Goal: Information Seeking & Learning: Understand process/instructions

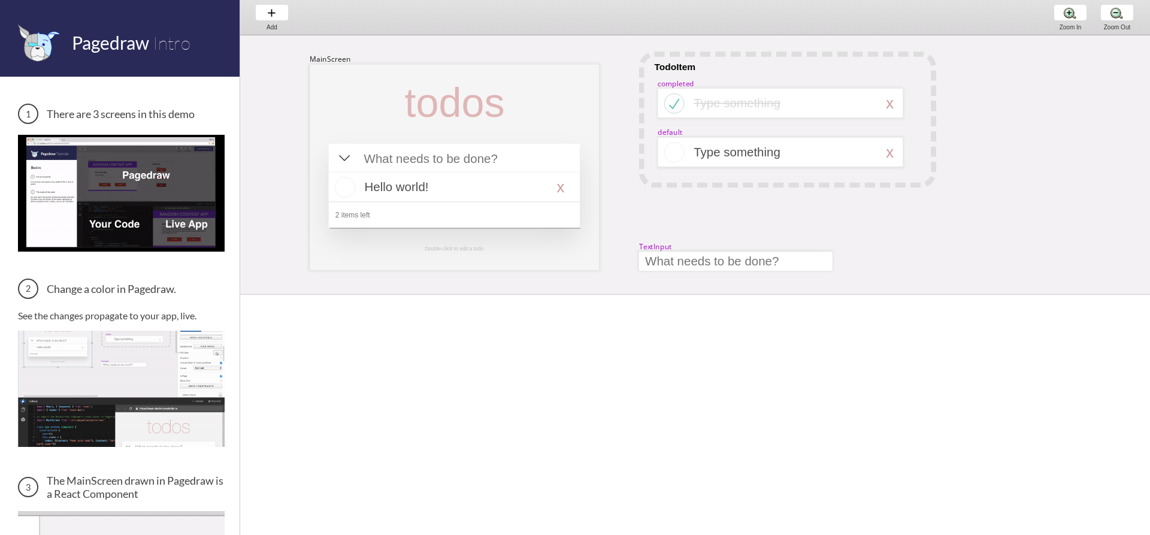
click at [116, 216] on img at bounding box center [121, 193] width 207 height 116
click at [268, 13] on div "Add Add Add" at bounding box center [272, 17] width 46 height 34
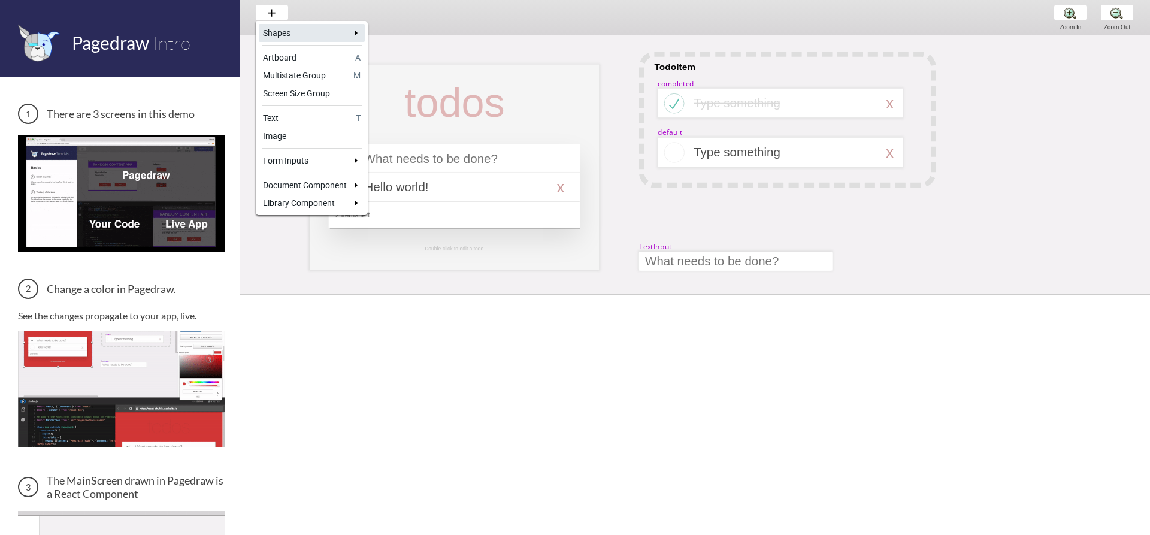
click at [356, 40] on link "Shapes caret-right" at bounding box center [312, 33] width 106 height 18
click at [406, 40] on link "Rectangle R" at bounding box center [419, 33] width 102 height 18
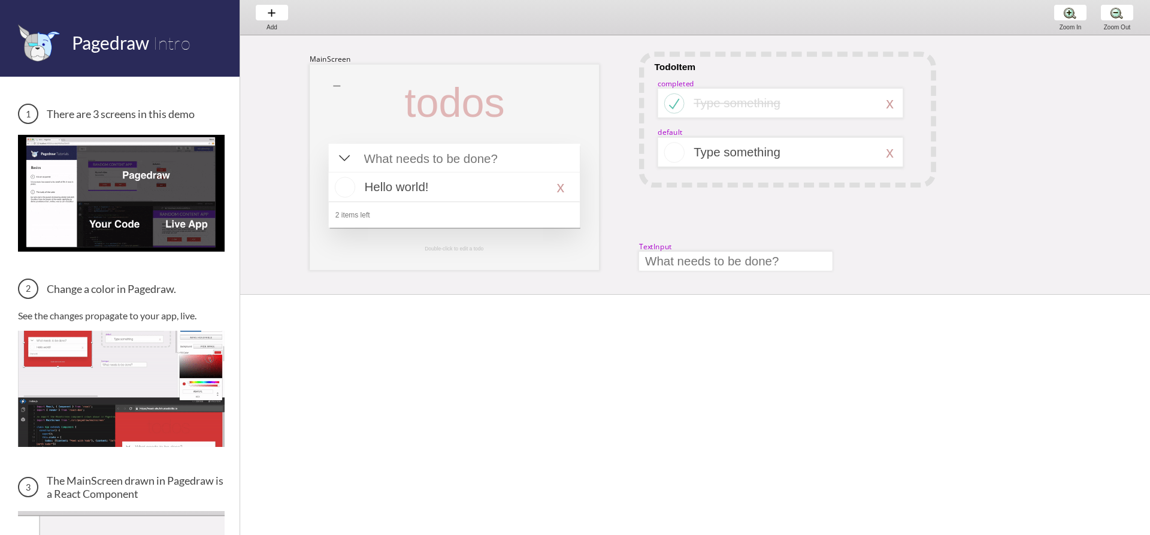
drag, startPoint x: 333, startPoint y: 86, endPoint x: 603, endPoint y: 103, distance: 270.6
select select "4"
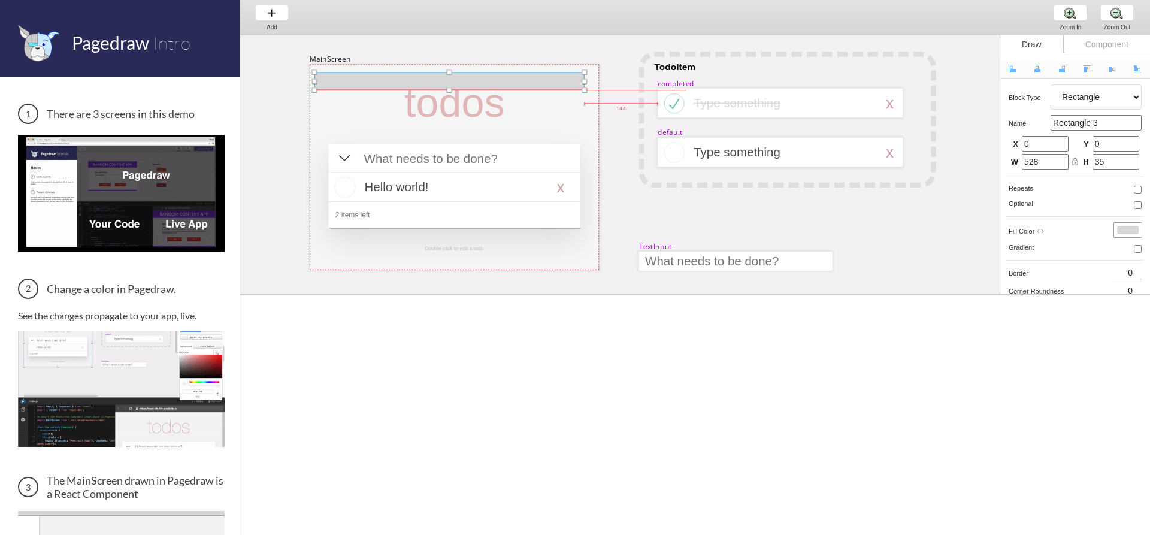
drag, startPoint x: 543, startPoint y: 93, endPoint x: 525, endPoint y: 80, distance: 22.8
click at [525, 80] on div at bounding box center [449, 81] width 270 height 18
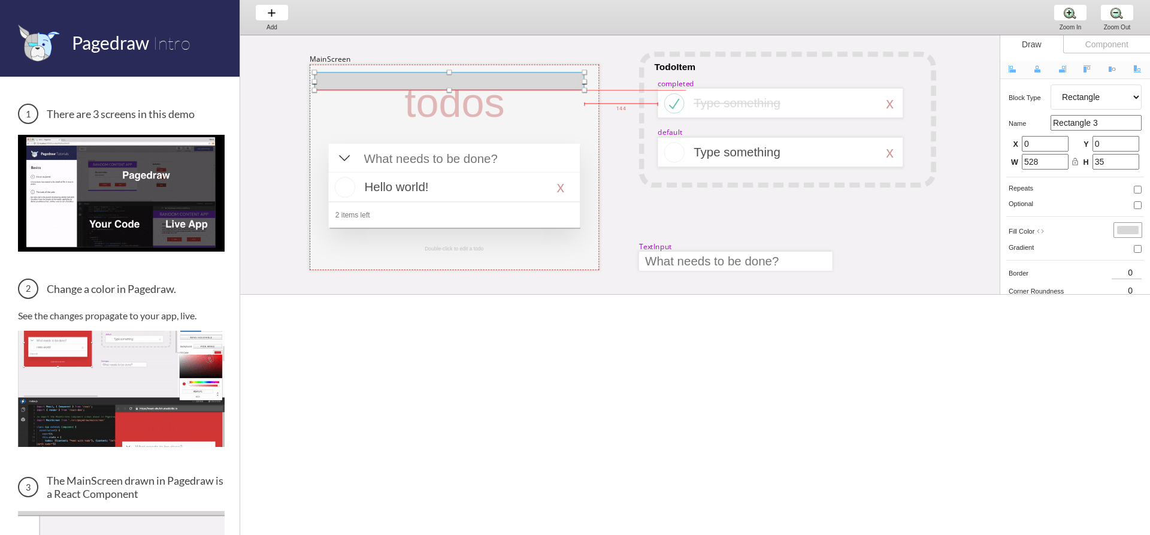
type input "9"
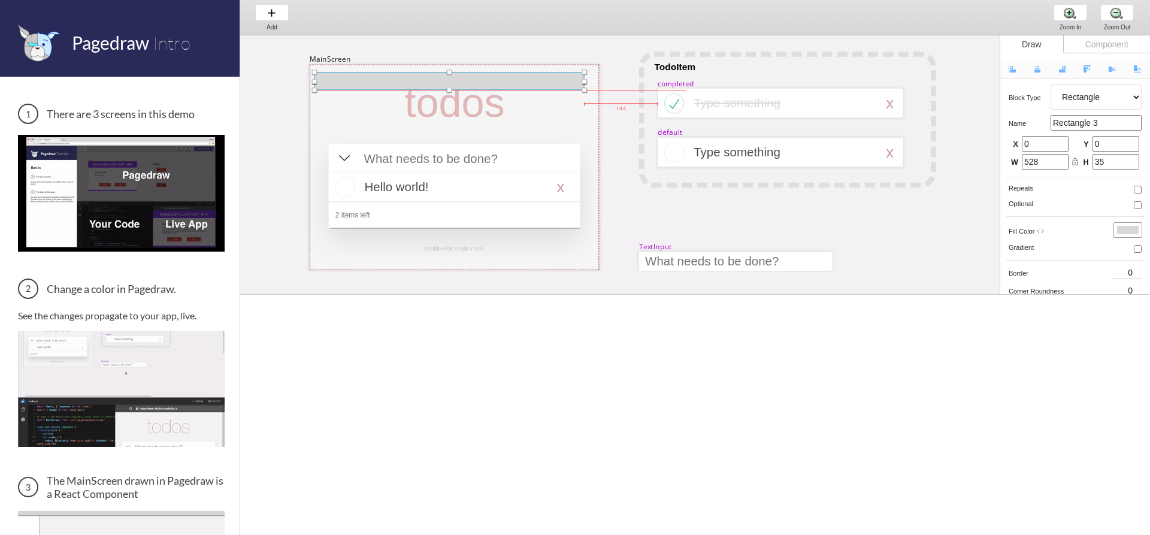
type input "15"
click at [548, 87] on div at bounding box center [449, 81] width 270 height 18
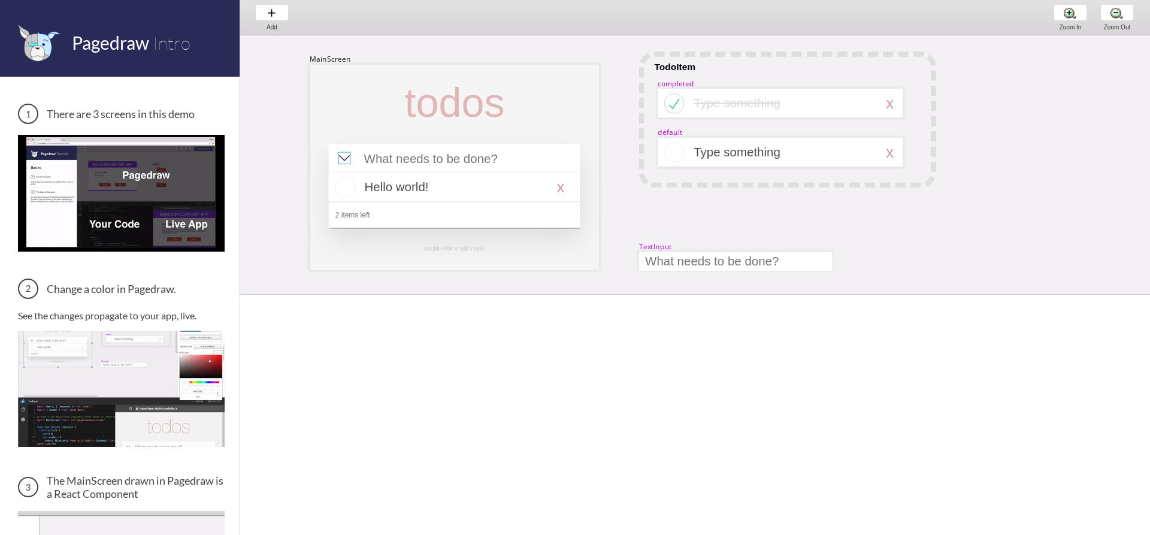
click at [340, 156] on div at bounding box center [344, 158] width 12 height 12
select select "8"
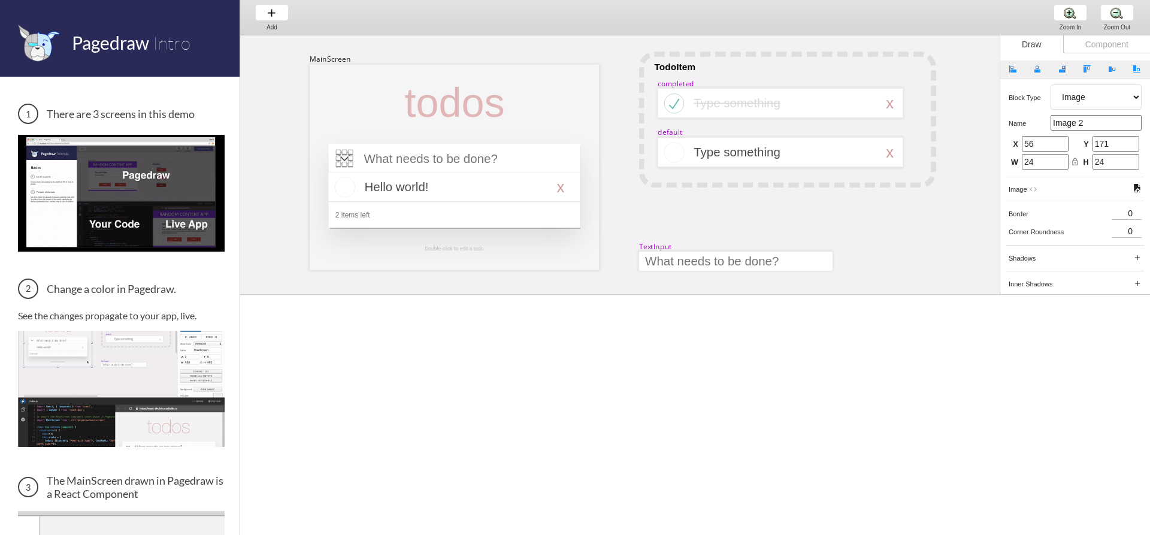
click at [340, 156] on div at bounding box center [338, 158] width 5 height 5
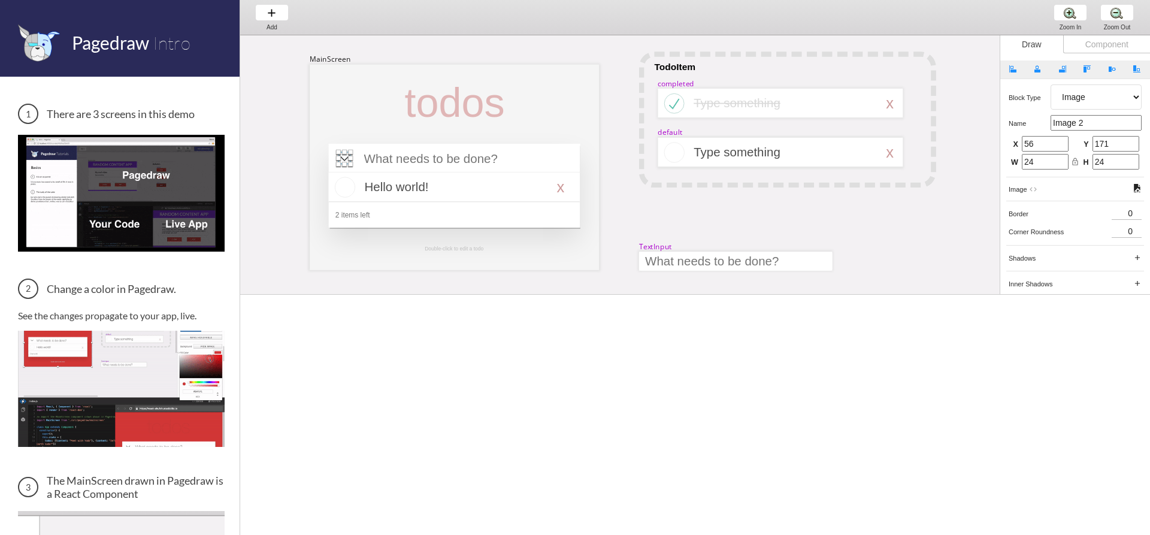
click at [113, 160] on img at bounding box center [121, 193] width 207 height 116
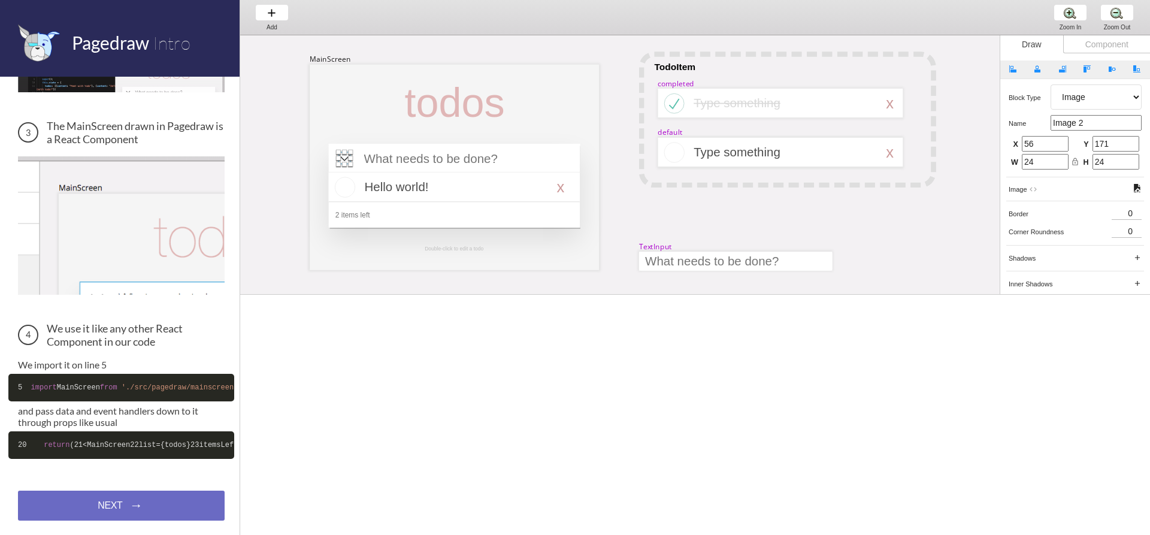
scroll to position [407, 0]
click at [144, 504] on div "NEXT → NEXT → NEXT →" at bounding box center [121, 505] width 207 height 30
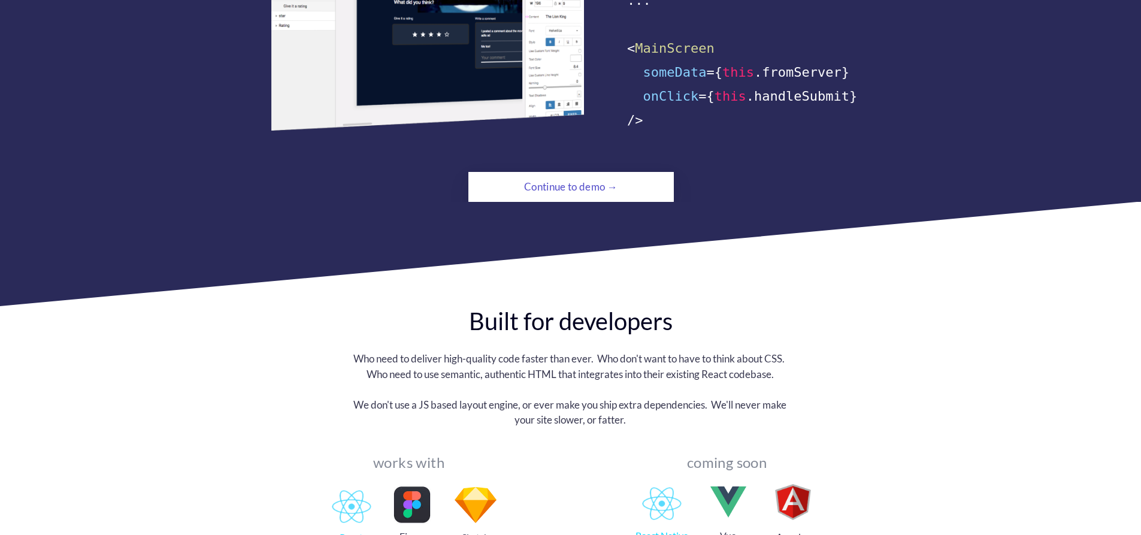
scroll to position [778, 0]
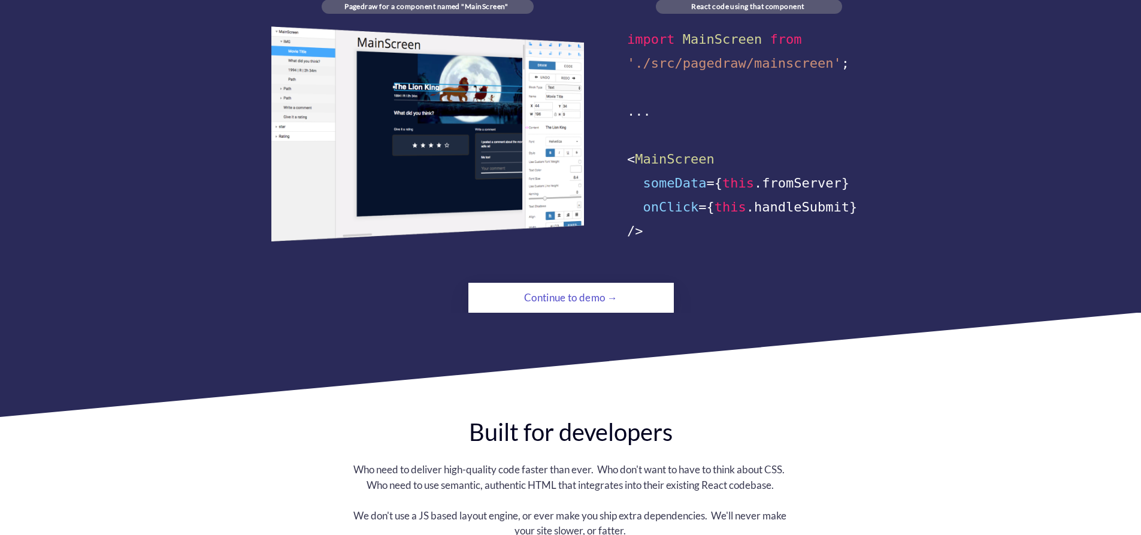
click at [581, 286] on div "Continue to demo →" at bounding box center [571, 298] width 140 height 24
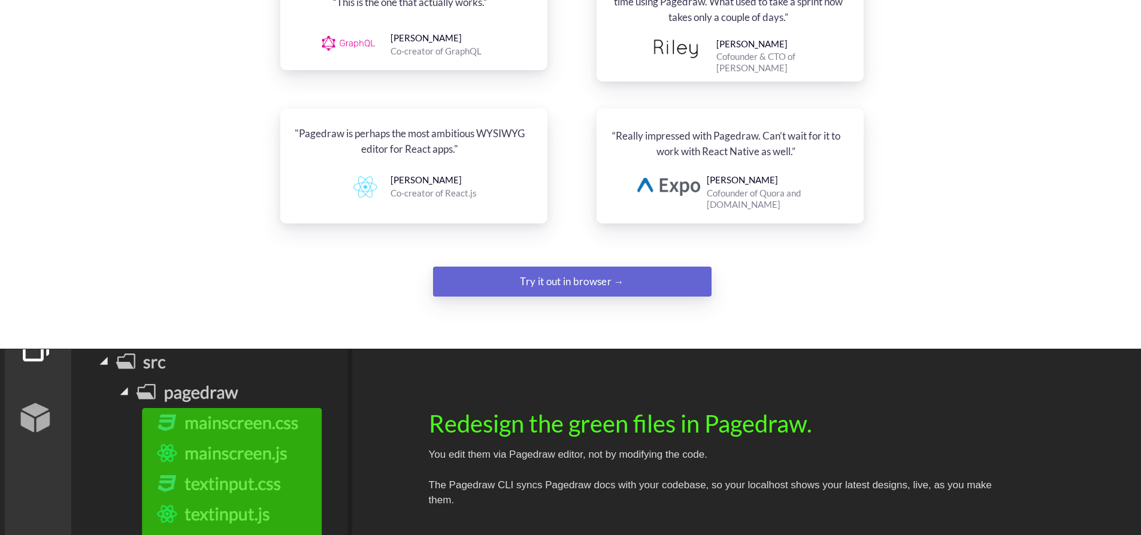
scroll to position [1497, 0]
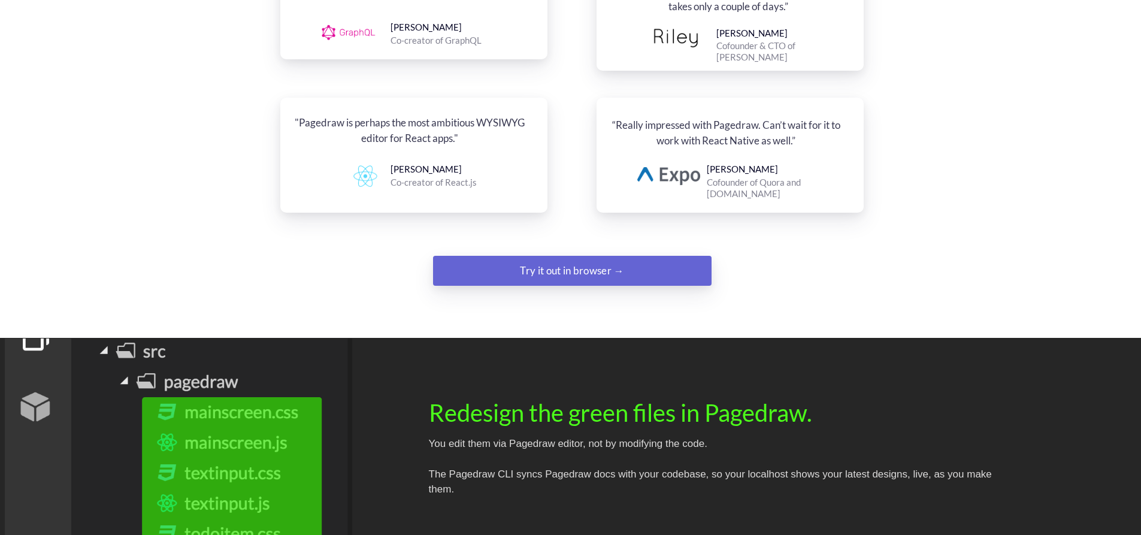
click at [584, 259] on div "Try it out in browser →" at bounding box center [572, 271] width 190 height 24
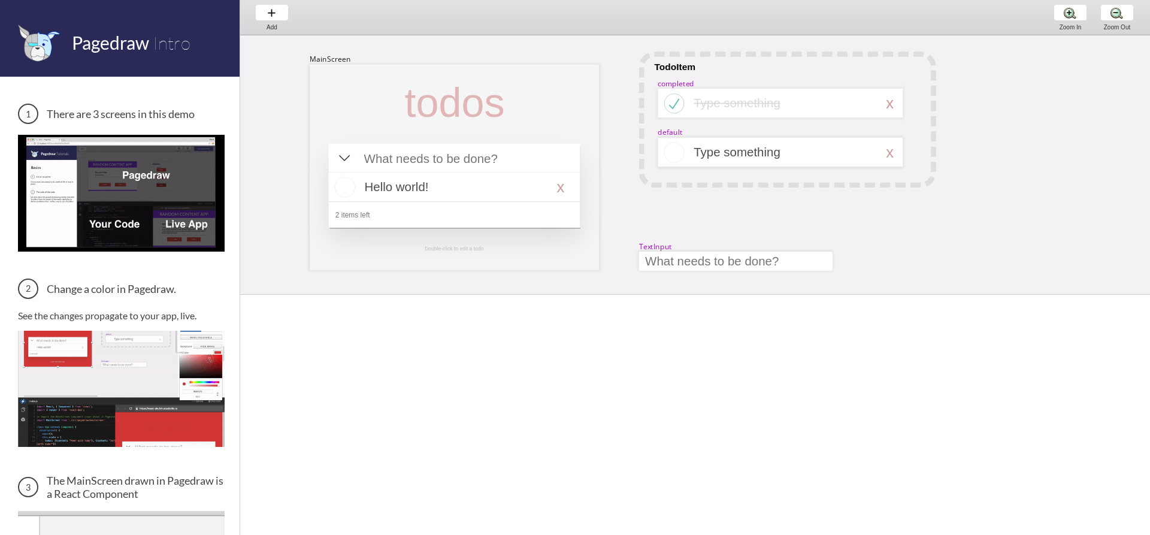
click at [273, 51] on div "MainScreen todos Hello world! x 2 items left TodoItem completed Type something …" at bounding box center [1078, 381] width 1677 height 692
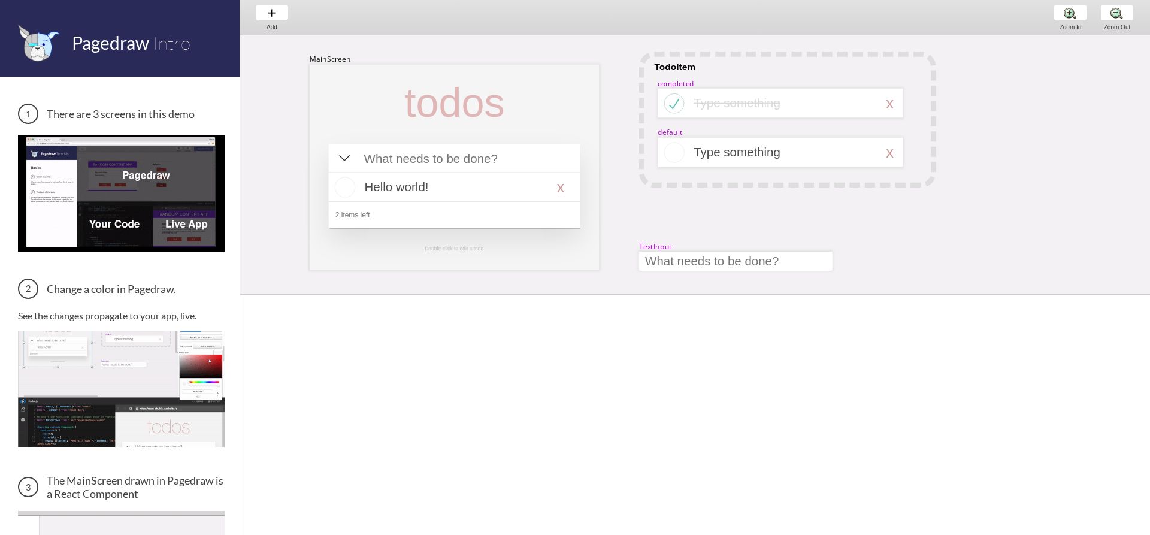
click at [341, 63] on div "MainScreen" at bounding box center [330, 59] width 41 height 10
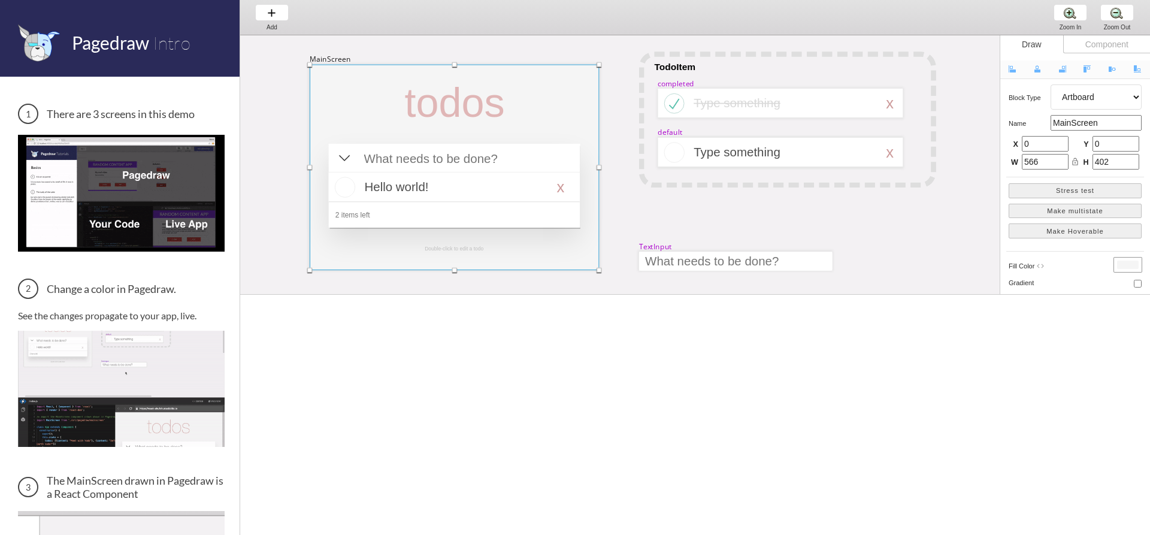
click at [343, 60] on div "MainScreen" at bounding box center [330, 59] width 41 height 10
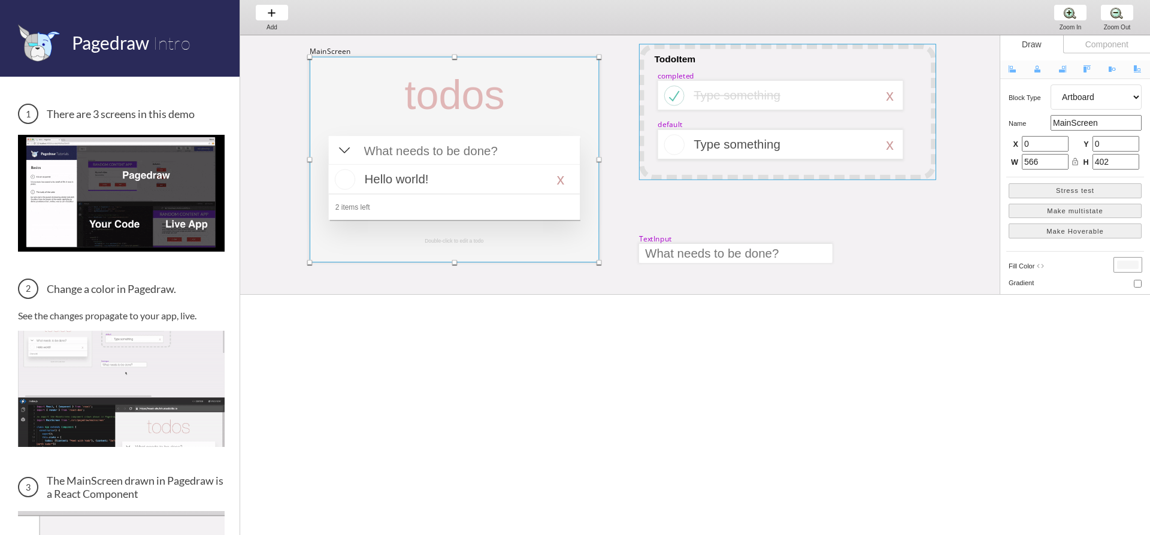
drag, startPoint x: 960, startPoint y: 107, endPoint x: 823, endPoint y: 124, distance: 138.1
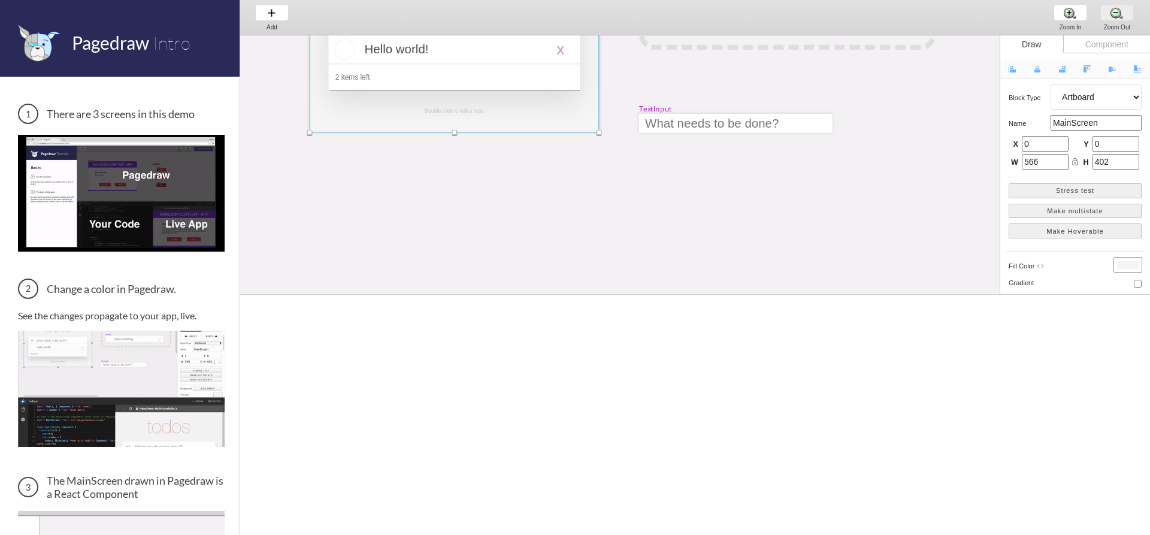
scroll to position [68, 0]
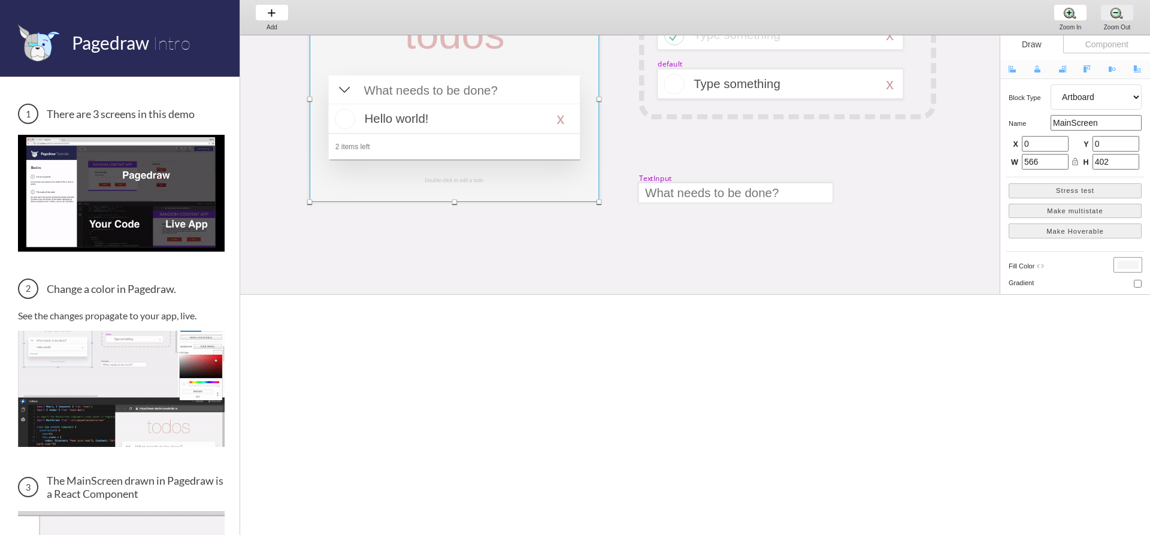
click at [1129, 21] on div "Zoom Out Zoom Out Zoom Out" at bounding box center [1117, 17] width 46 height 35
click at [1124, 17] on div "Zoom Out Zoom Out Zoom Out" at bounding box center [1117, 17] width 46 height 35
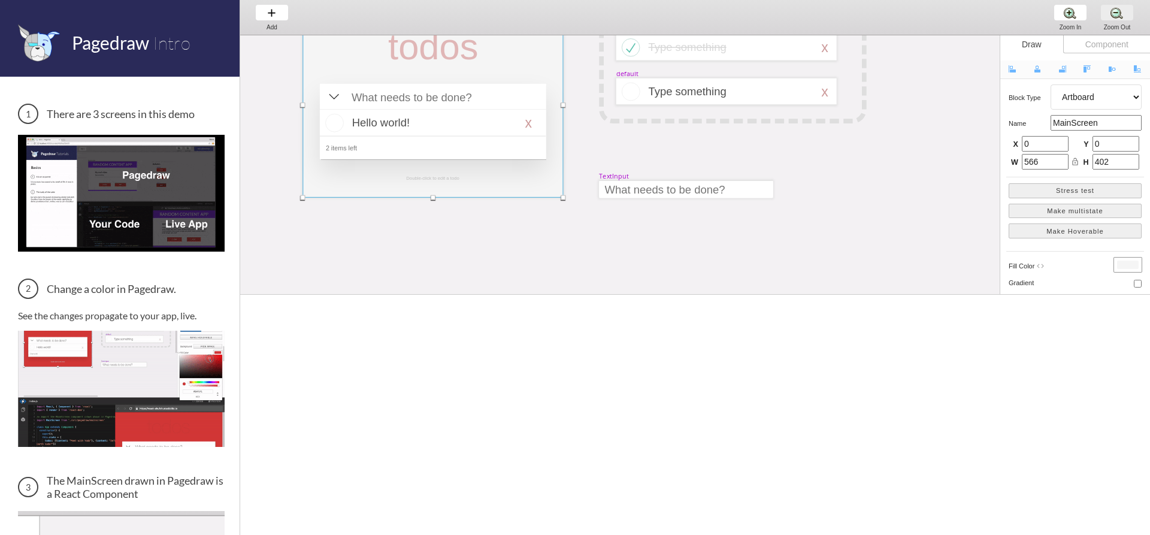
click at [1124, 17] on div "Zoom Out Zoom Out Zoom Out" at bounding box center [1117, 17] width 46 height 35
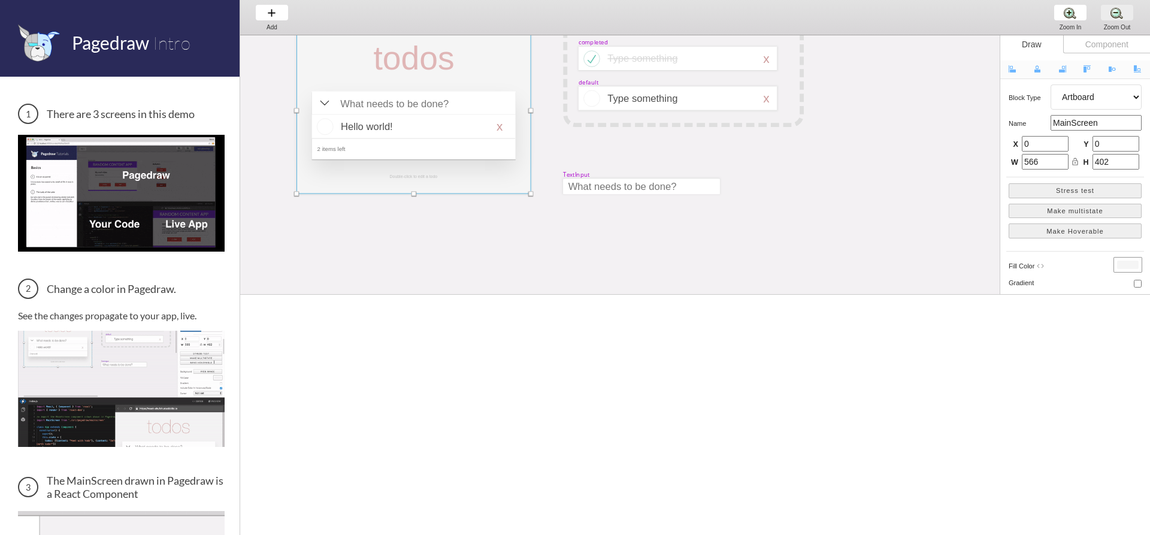
click at [1123, 17] on div "Zoom Out Zoom Out Zoom Out" at bounding box center [1117, 17] width 46 height 35
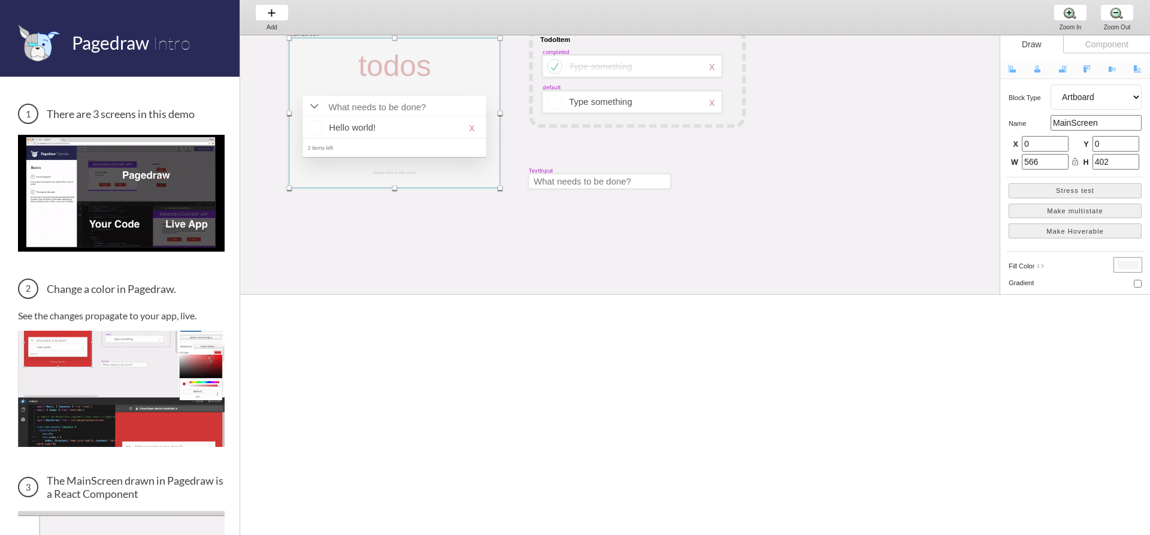
scroll to position [119, 7]
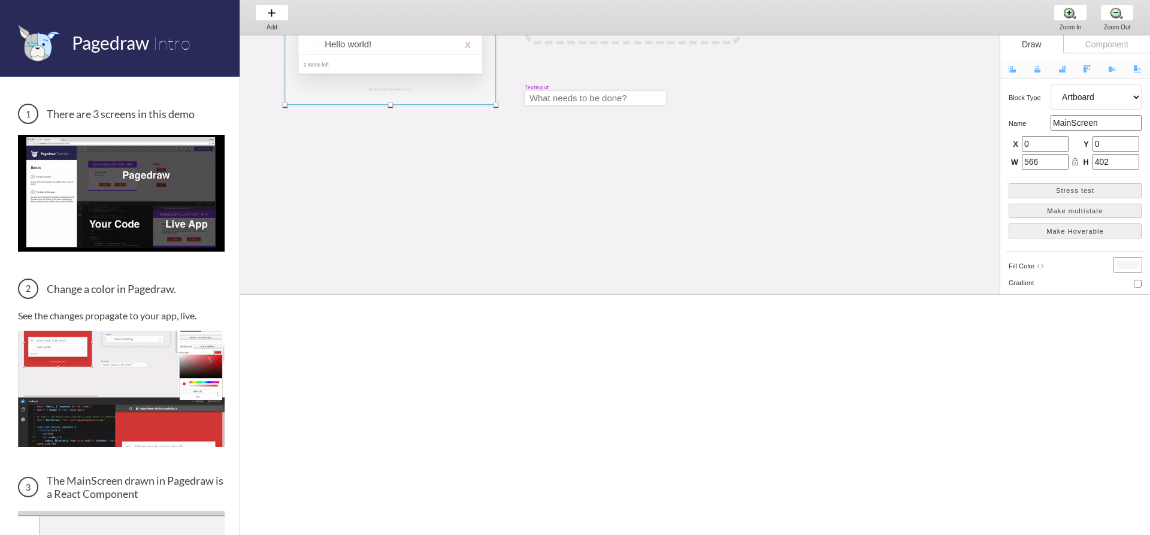
drag, startPoint x: 811, startPoint y: 202, endPoint x: 811, endPoint y: 209, distance: 6.6
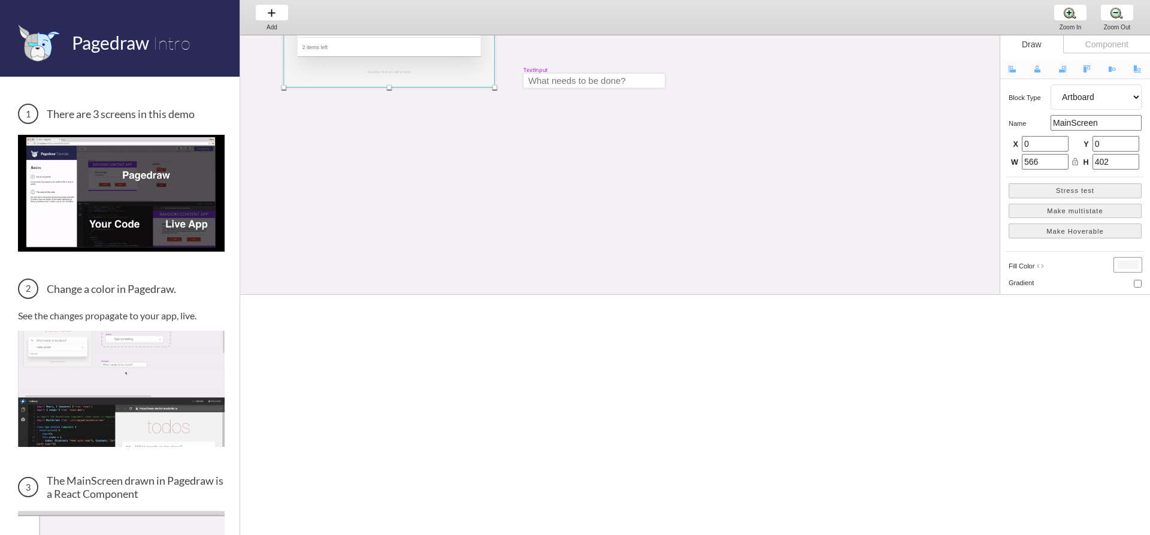
click at [365, 269] on div "MainScreen todos Hello world! x 2 items left TodoItem completed Type something …" at bounding box center [844, 168] width 1223 height 504
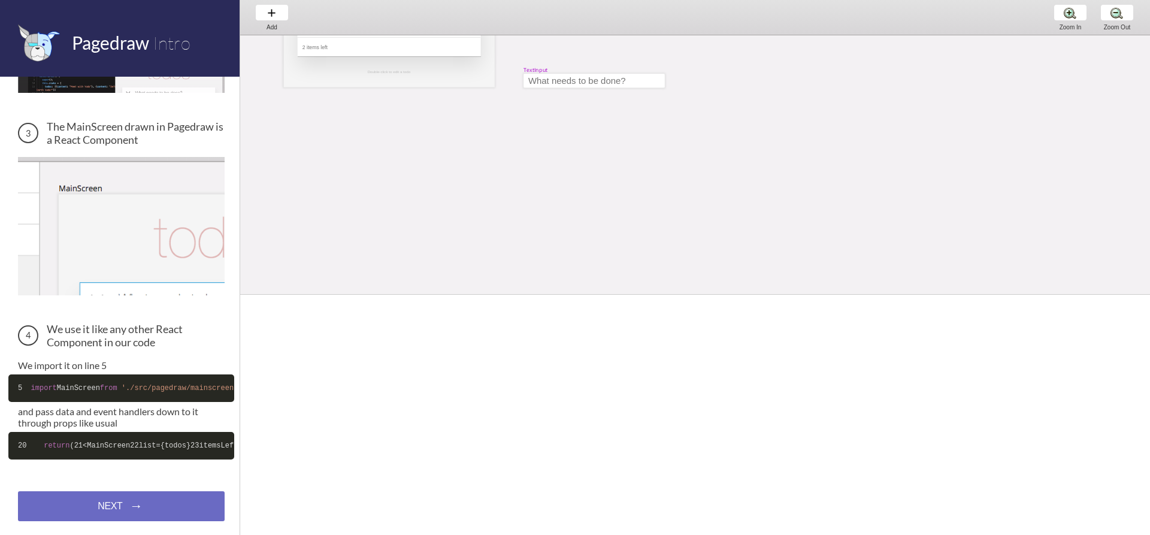
scroll to position [407, 0]
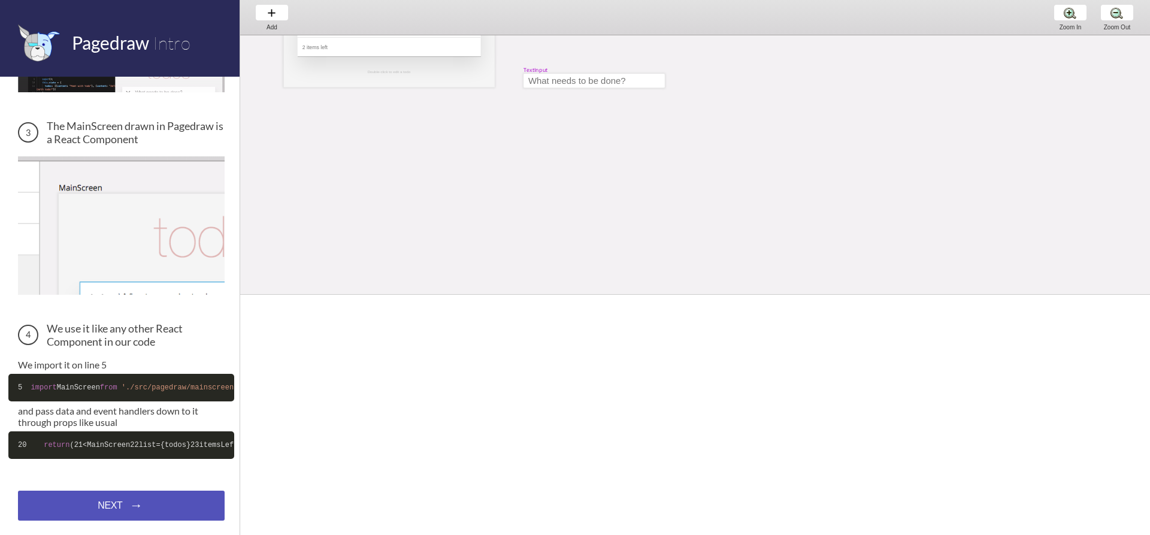
click at [150, 515] on div "NEXT → NEXT → NEXT →" at bounding box center [121, 505] width 207 height 30
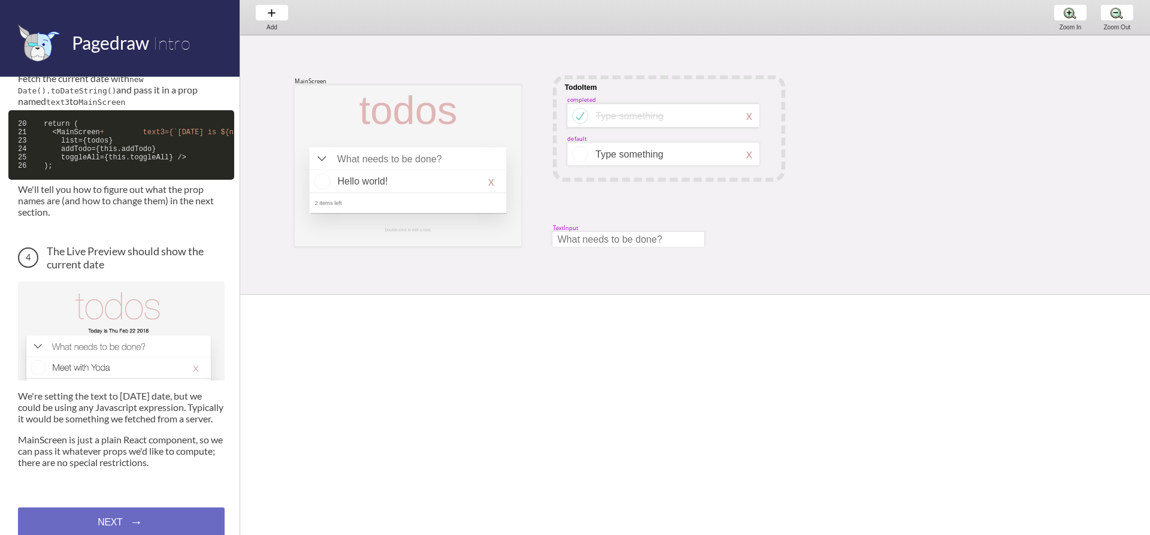
scroll to position [622, 0]
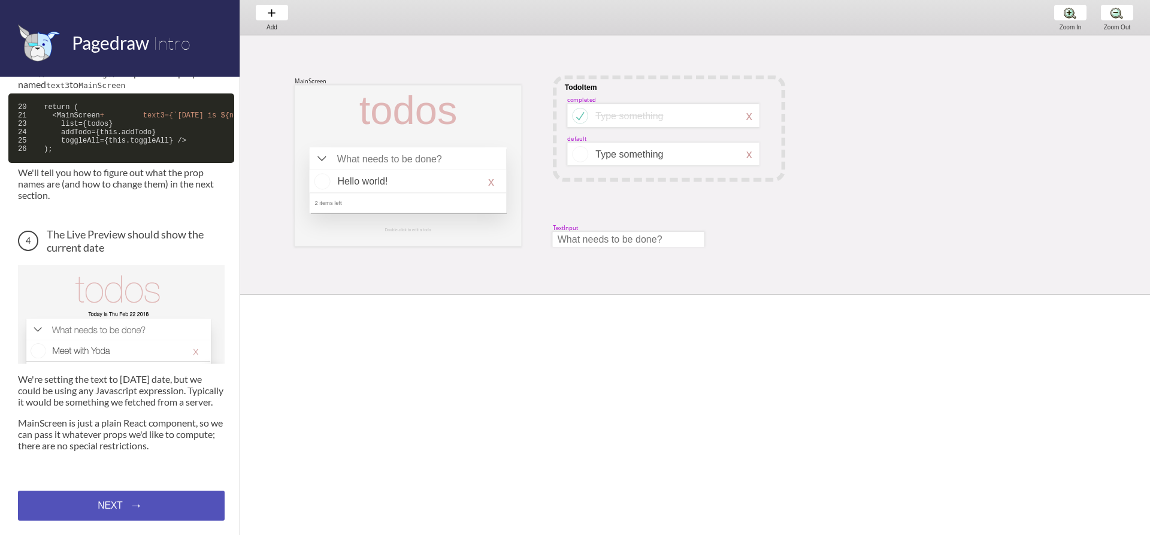
click at [138, 504] on div "NEXT → NEXT → NEXT →" at bounding box center [121, 505] width 207 height 30
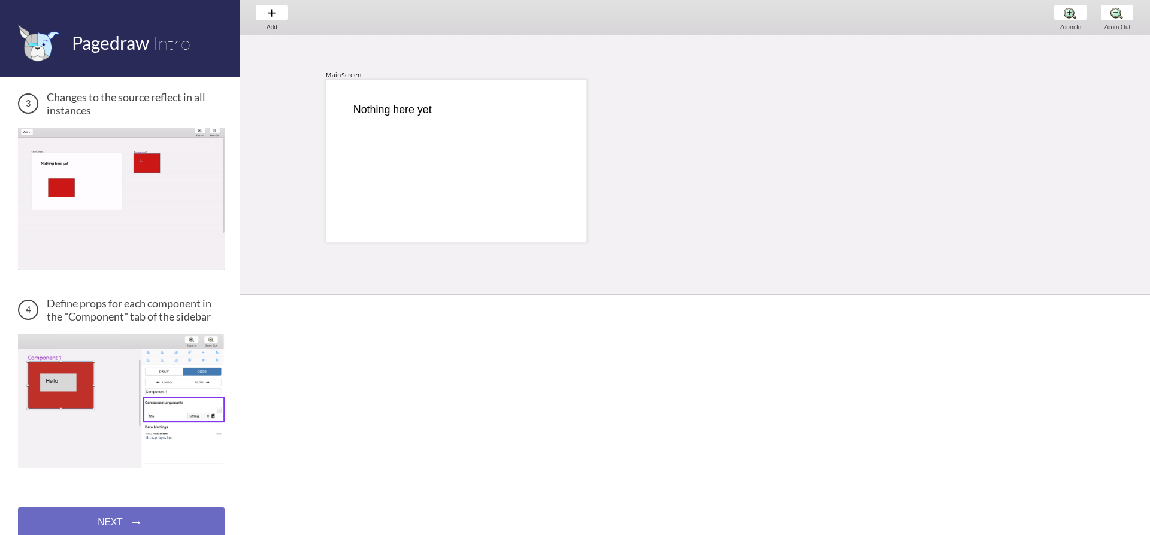
scroll to position [404, 0]
